Goal: Find specific page/section: Find specific page/section

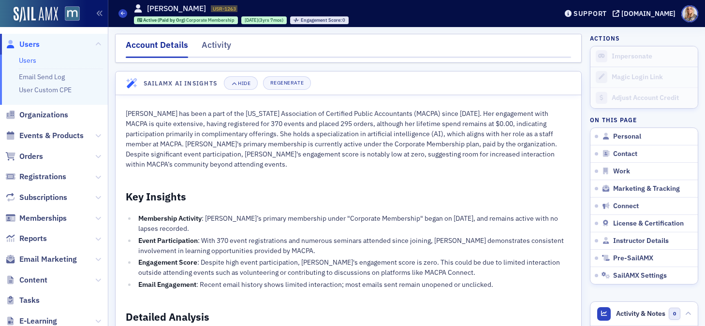
click at [25, 61] on link "Users" at bounding box center [27, 60] width 17 height 9
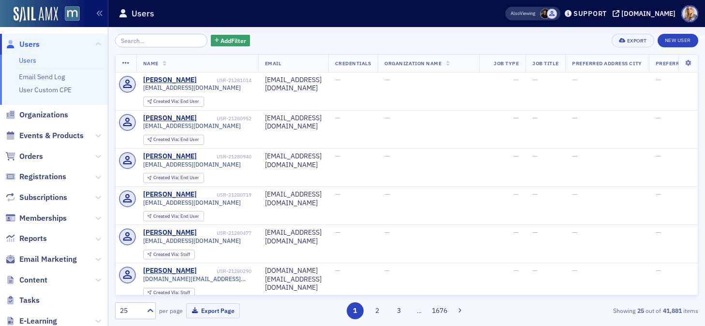
click at [138, 38] on input "search" at bounding box center [161, 41] width 92 height 14
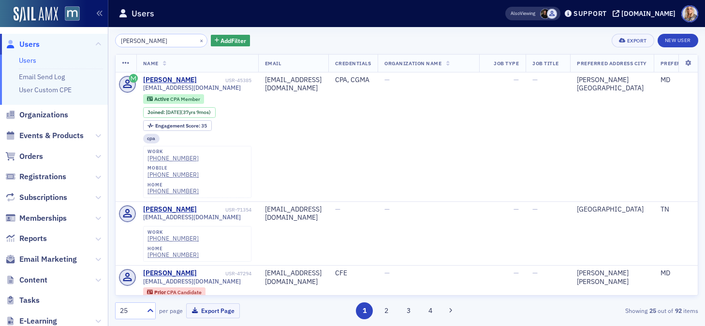
type input "[PERSON_NAME]"
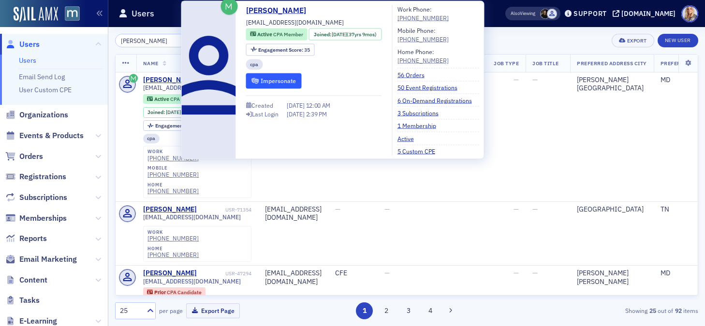
click at [268, 82] on button "Impersonate" at bounding box center [274, 81] width 56 height 15
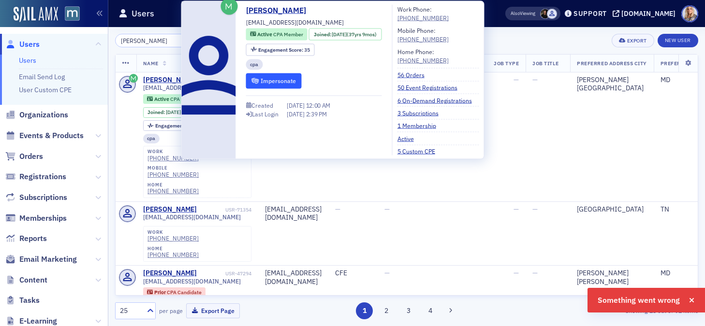
click at [271, 86] on button "Impersonate" at bounding box center [274, 81] width 56 height 15
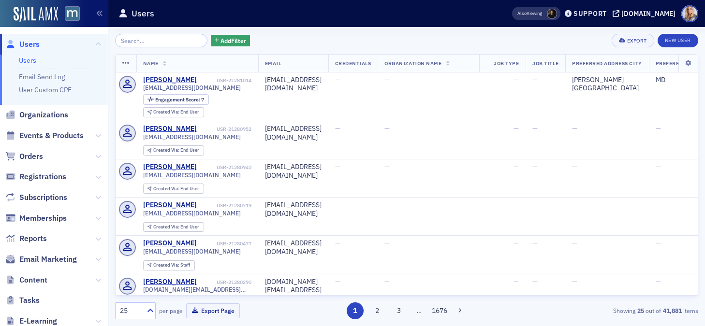
click at [28, 58] on link "Users" at bounding box center [27, 60] width 17 height 9
click at [152, 44] on input "search" at bounding box center [161, 41] width 92 height 14
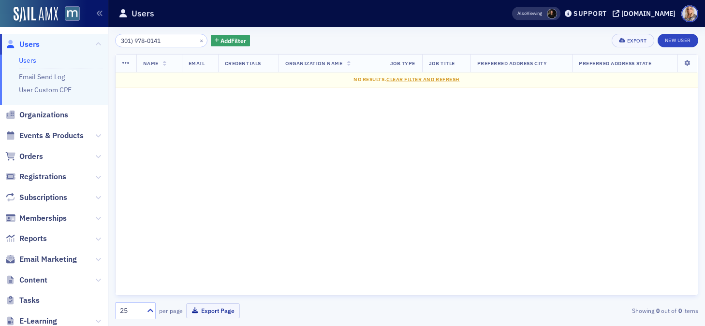
click at [133, 40] on input "301) 978-0141" at bounding box center [161, 41] width 92 height 14
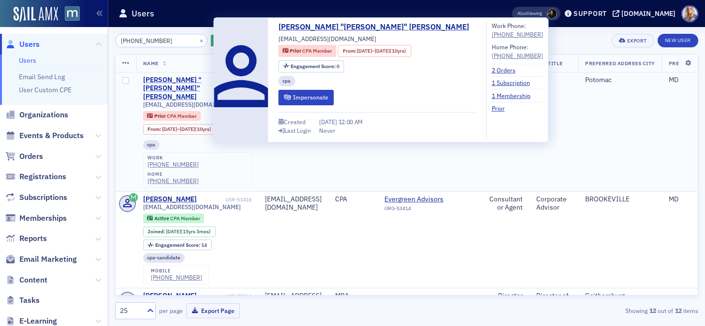
type input "301 978-0141"
click at [174, 80] on div "Ronald "RON" Thomas" at bounding box center [183, 89] width 80 height 26
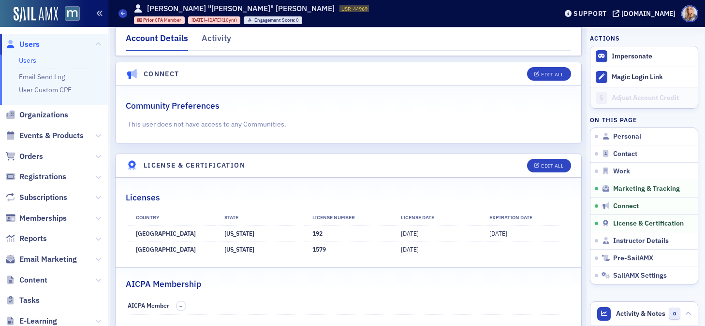
scroll to position [1489, 0]
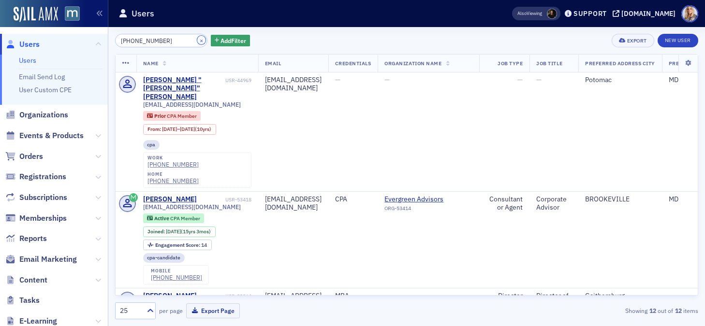
click at [197, 38] on button "×" at bounding box center [201, 40] width 9 height 9
